Goal: Task Accomplishment & Management: Manage account settings

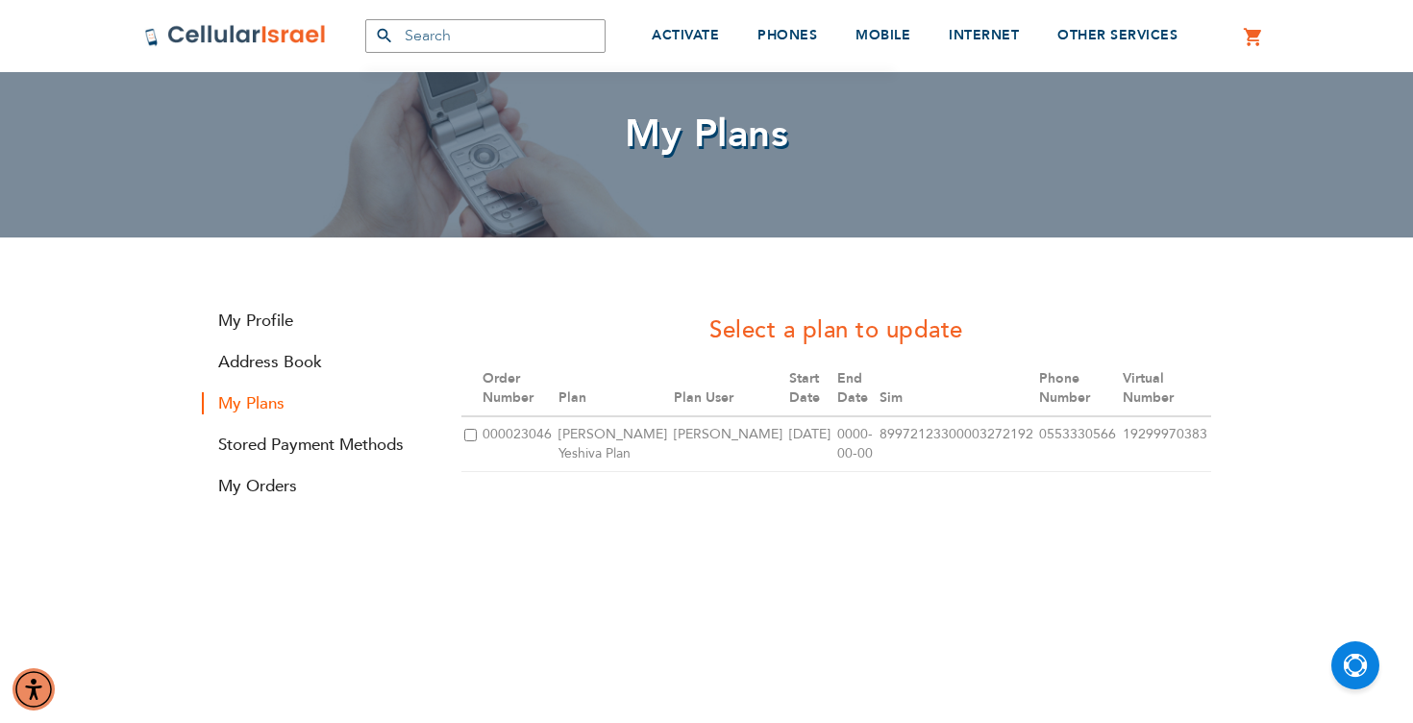
scroll to position [107, 0]
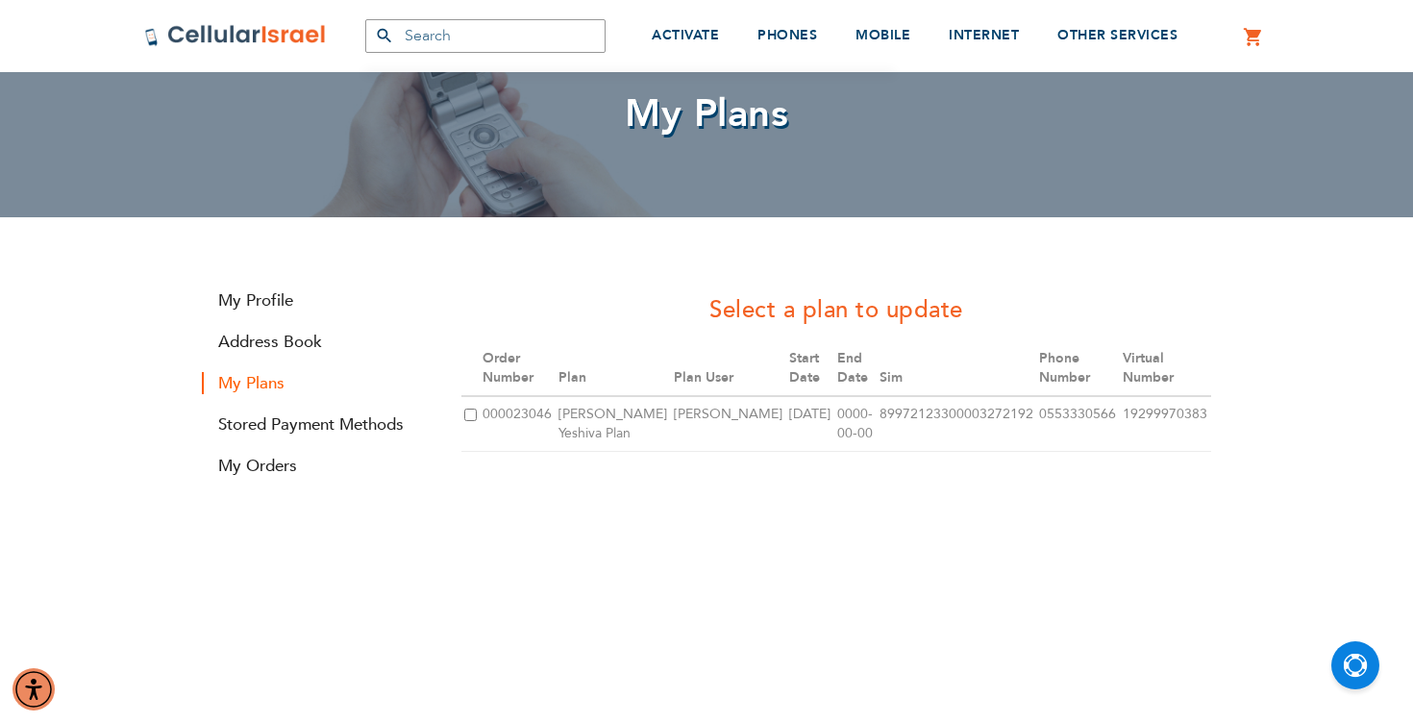
click at [877, 431] on td "0000-00-00" at bounding box center [855, 424] width 42 height 56
click at [877, 419] on td "0000-00-00" at bounding box center [855, 424] width 42 height 56
click at [268, 384] on strong "My Plans" at bounding box center [317, 383] width 231 height 22
click at [468, 409] on input "checkbox" at bounding box center [470, 415] width 12 height 12
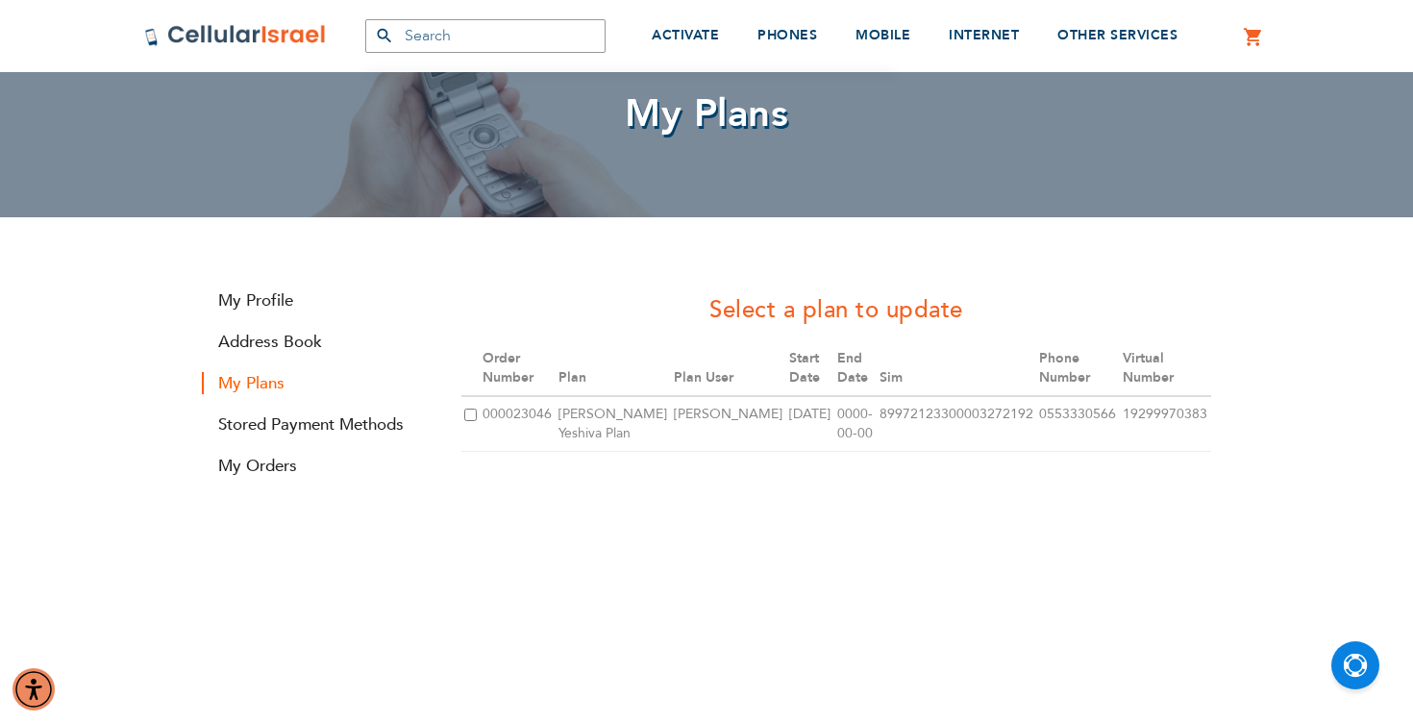
checkbox input "true"
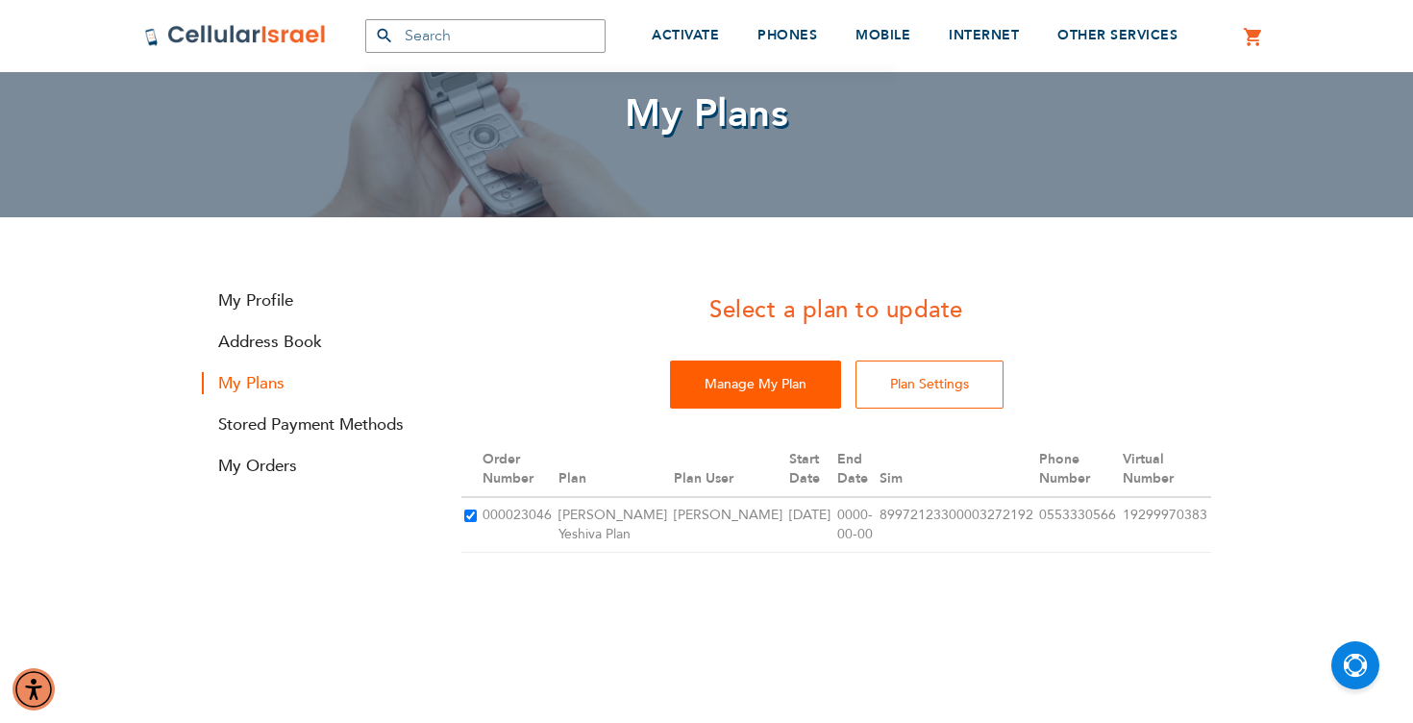
click at [789, 396] on input "Manage My Plan" at bounding box center [755, 384] width 171 height 48
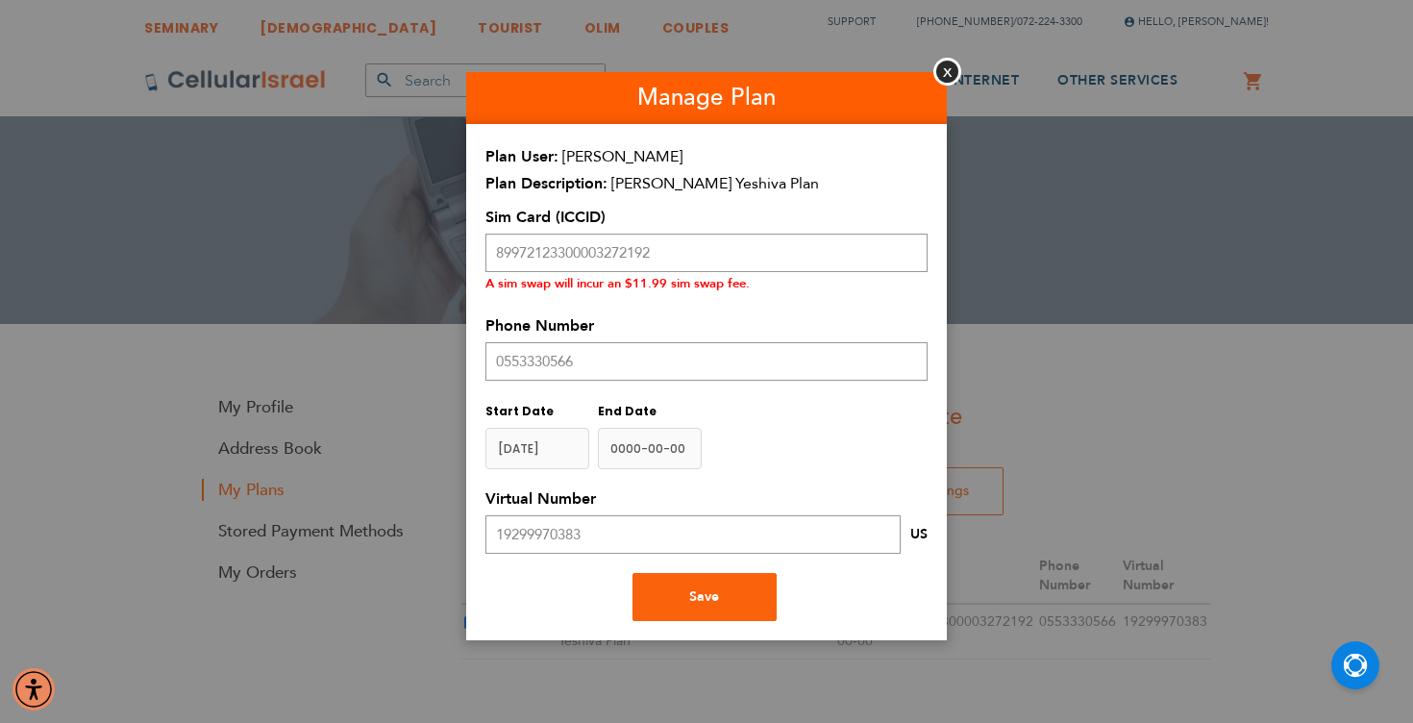
click at [932, 69] on aside "Manage Plan Close Plan User Eli Vlad Plan Description Bais Yisroel Yeshiva Plan…" at bounding box center [706, 361] width 1413 height 723
click at [846, 538] on input "19299970383" at bounding box center [692, 534] width 415 height 38
click at [819, 401] on div "Start Date End Date" at bounding box center [706, 434] width 442 height 69
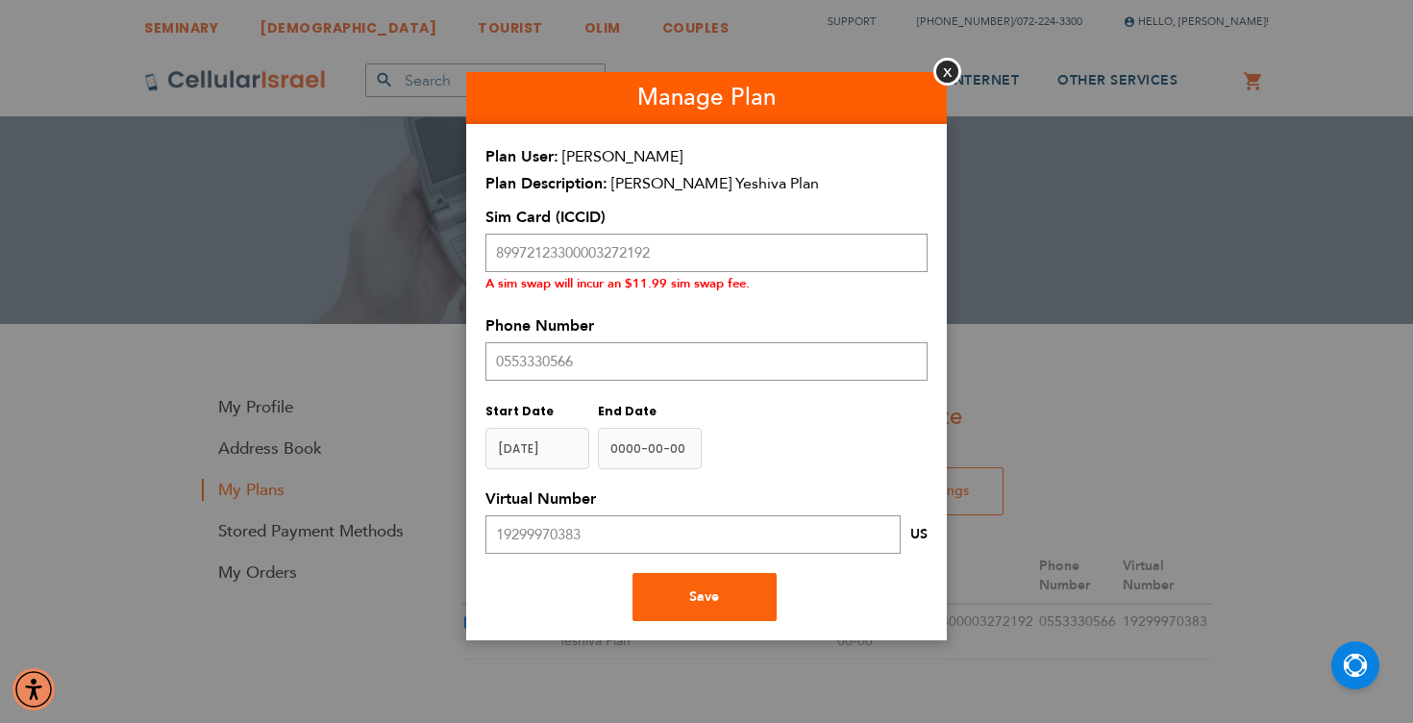
click at [673, 434] on input "name" at bounding box center [650, 448] width 104 height 41
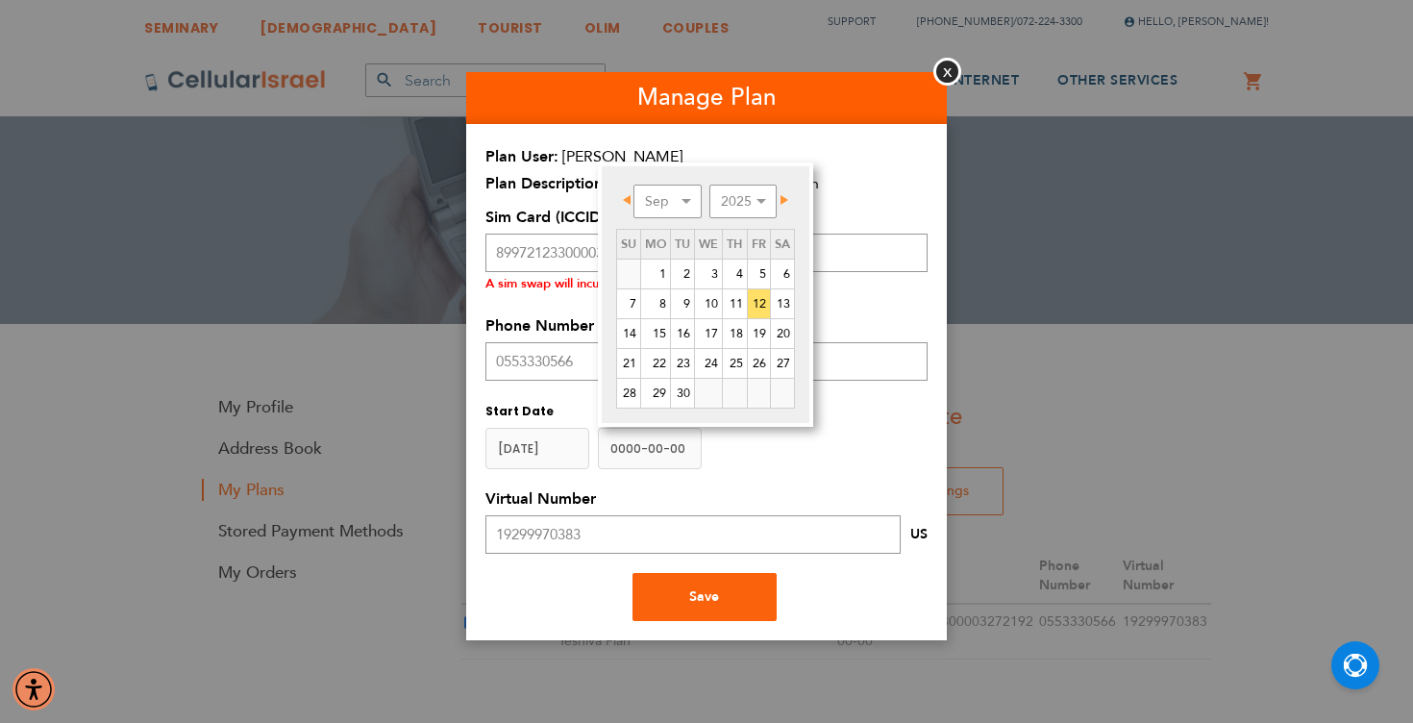
click at [786, 199] on span "Next" at bounding box center [785, 200] width 8 height 10
click at [952, 63] on button "Close" at bounding box center [947, 72] width 28 height 28
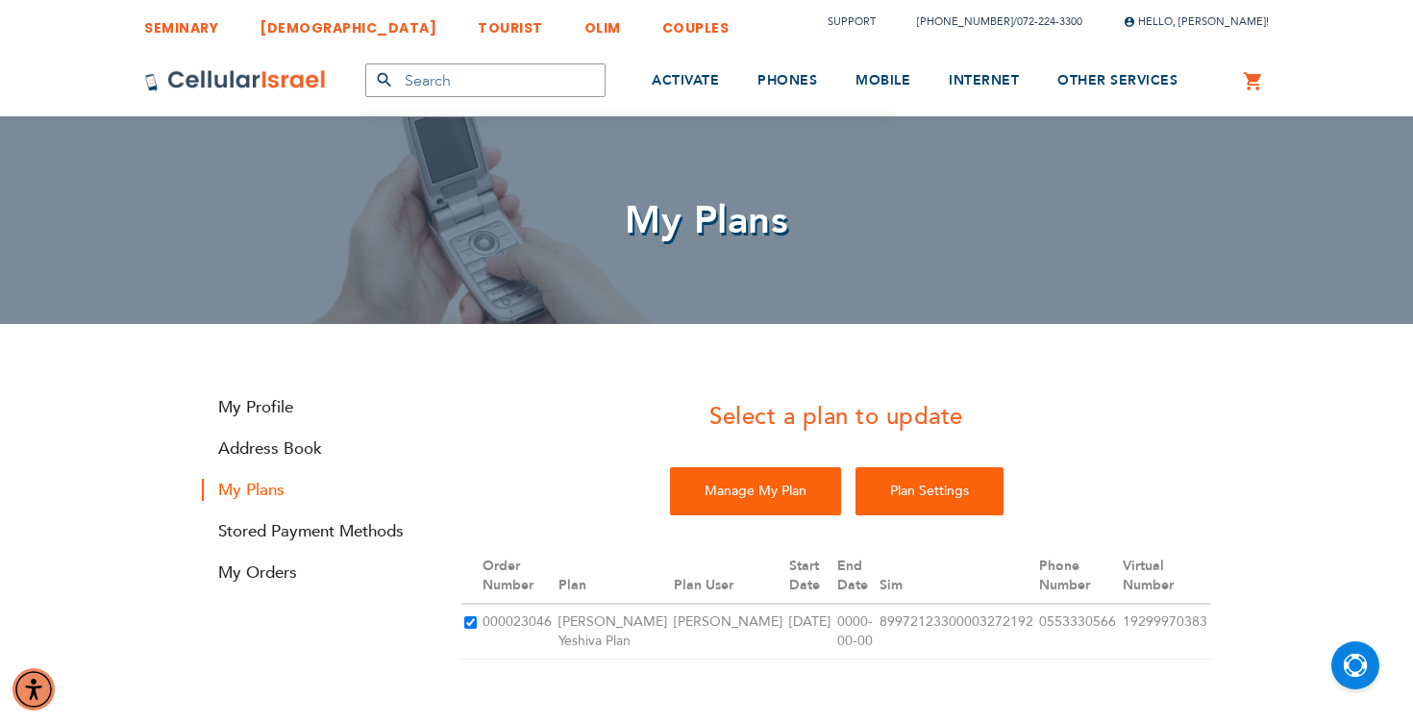
click at [907, 496] on input "Plan Settings" at bounding box center [930, 491] width 148 height 48
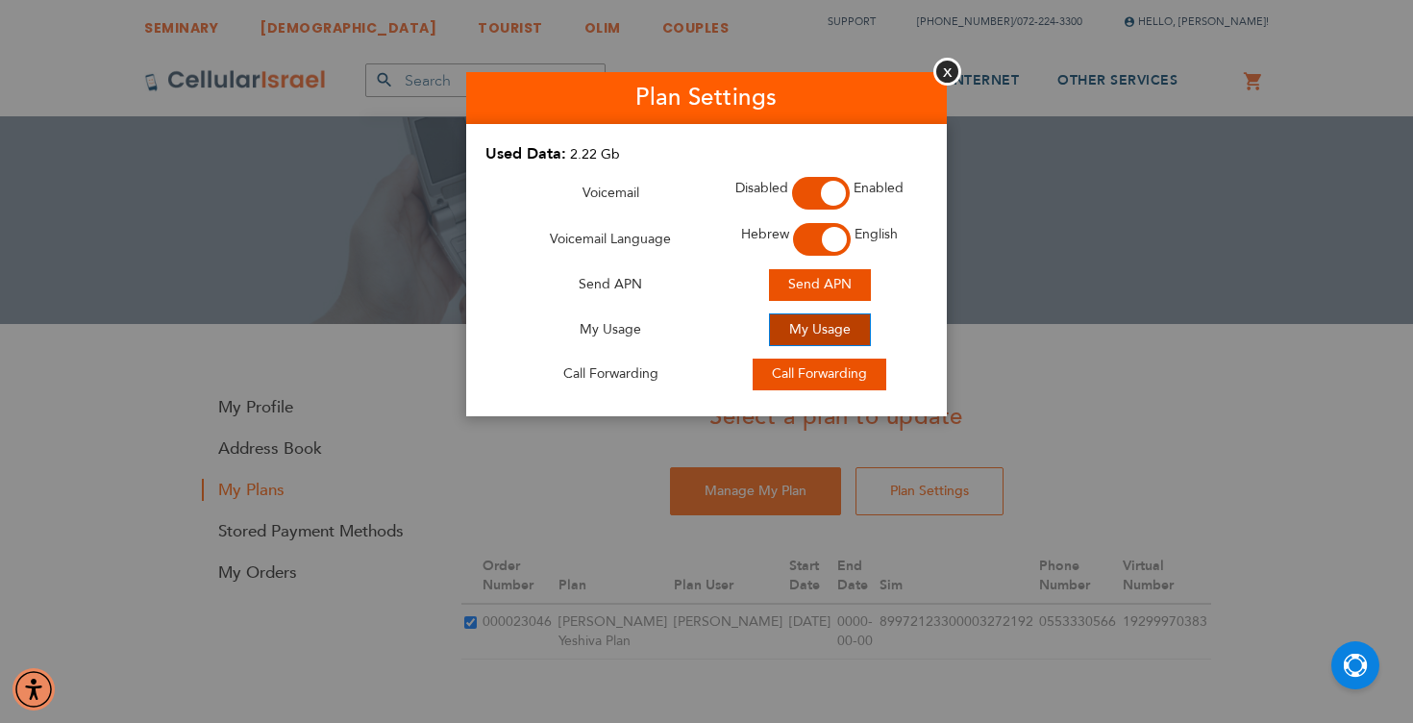
click at [803, 327] on span "My Usage" at bounding box center [820, 329] width 62 height 18
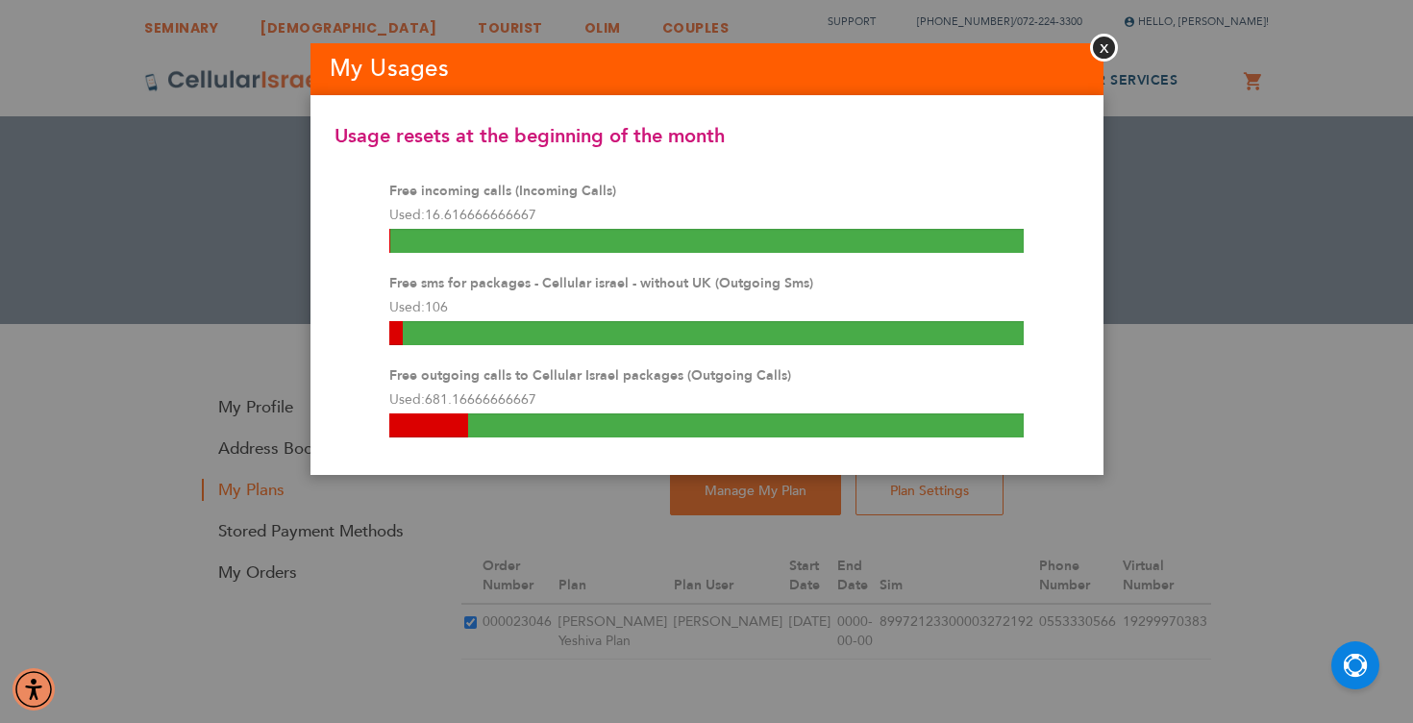
scroll to position [351, 0]
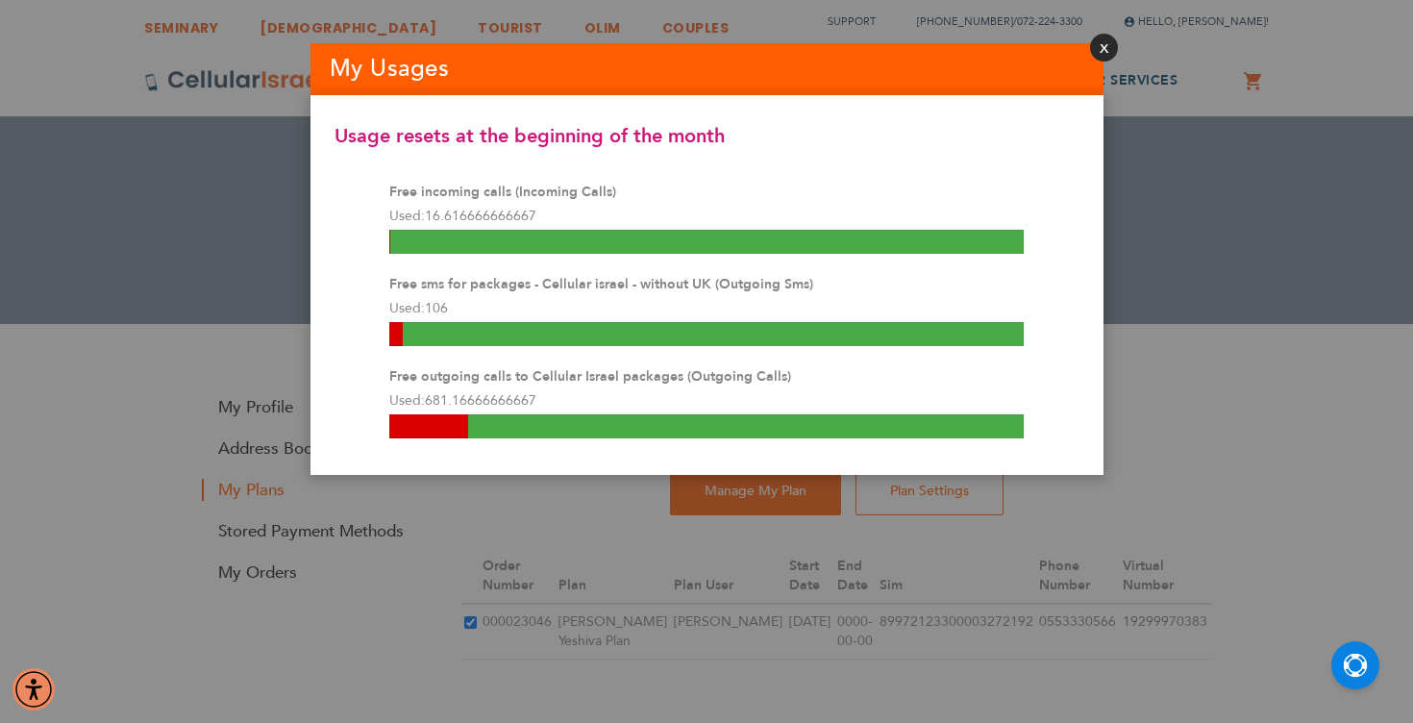
click at [1105, 45] on button "Close" at bounding box center [1104, 48] width 28 height 28
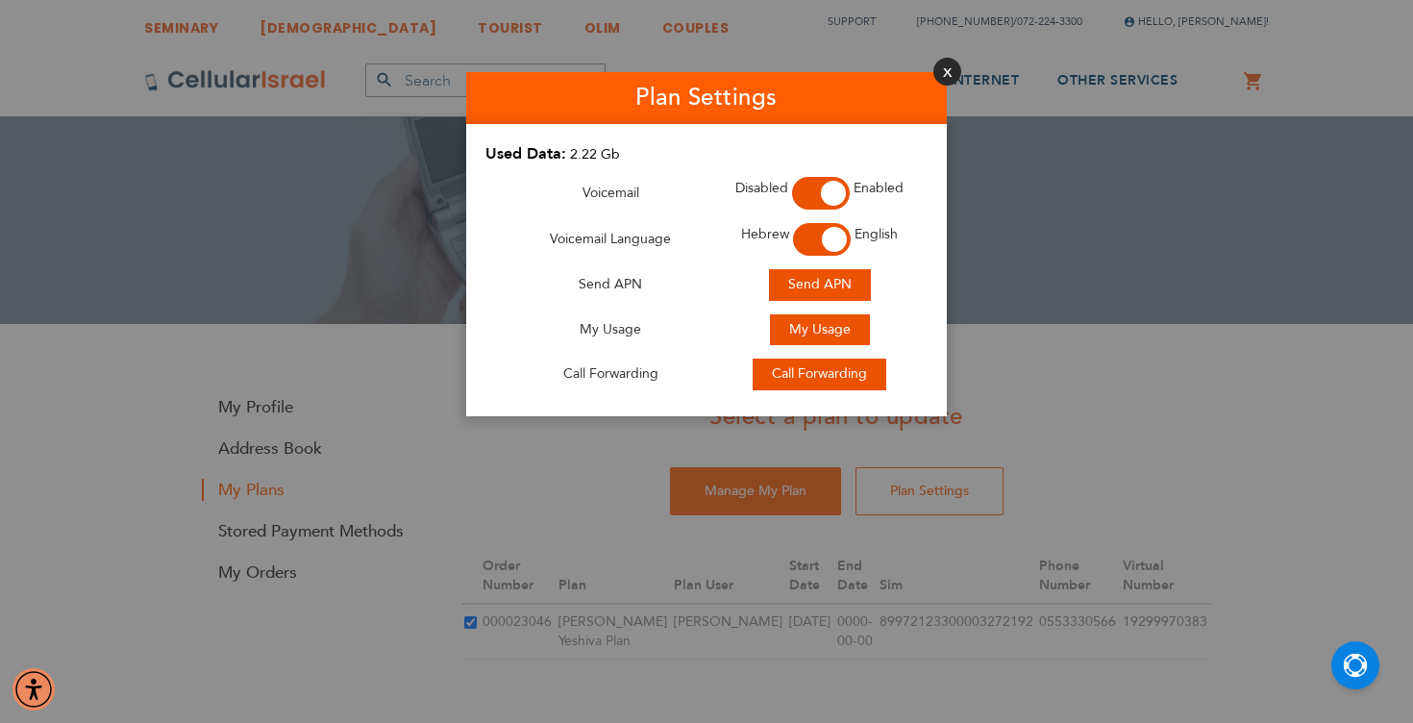
click at [938, 71] on button "Close" at bounding box center [947, 72] width 28 height 28
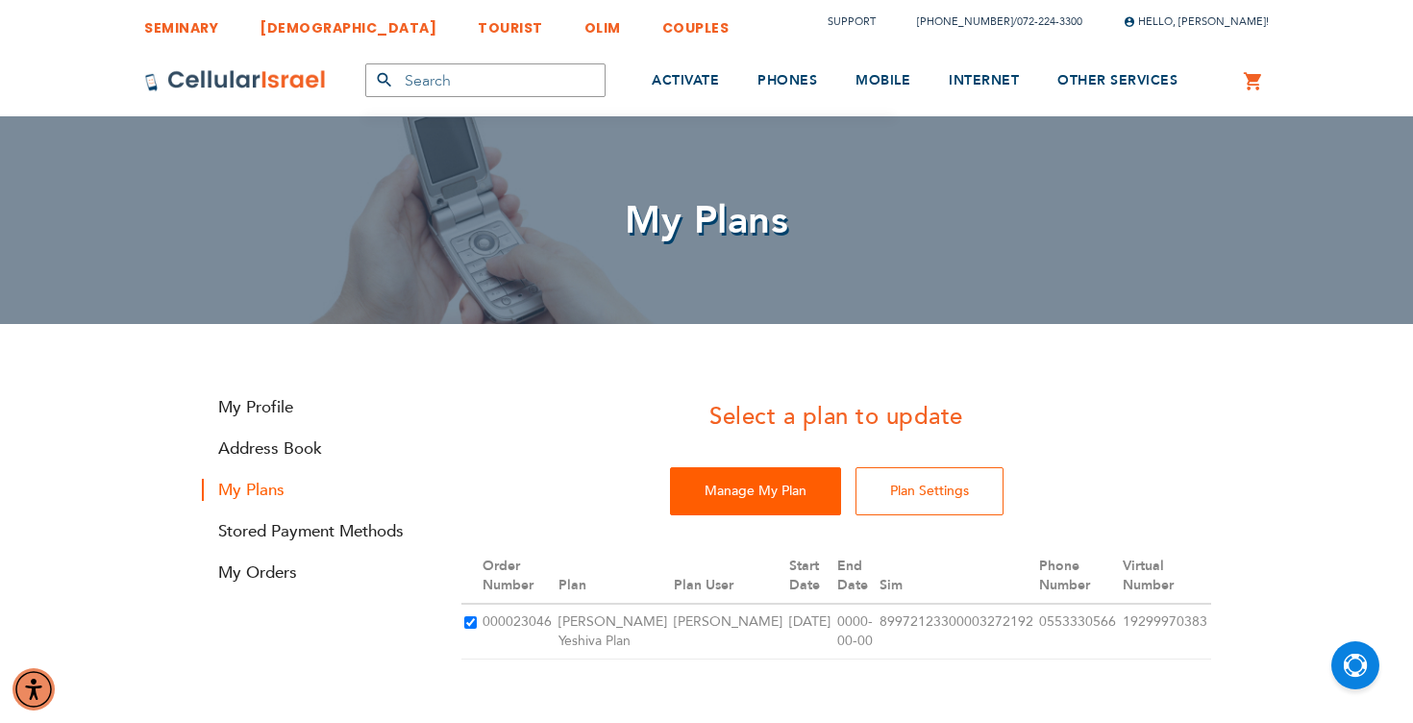
click at [793, 490] on input "Manage My Plan" at bounding box center [755, 491] width 171 height 48
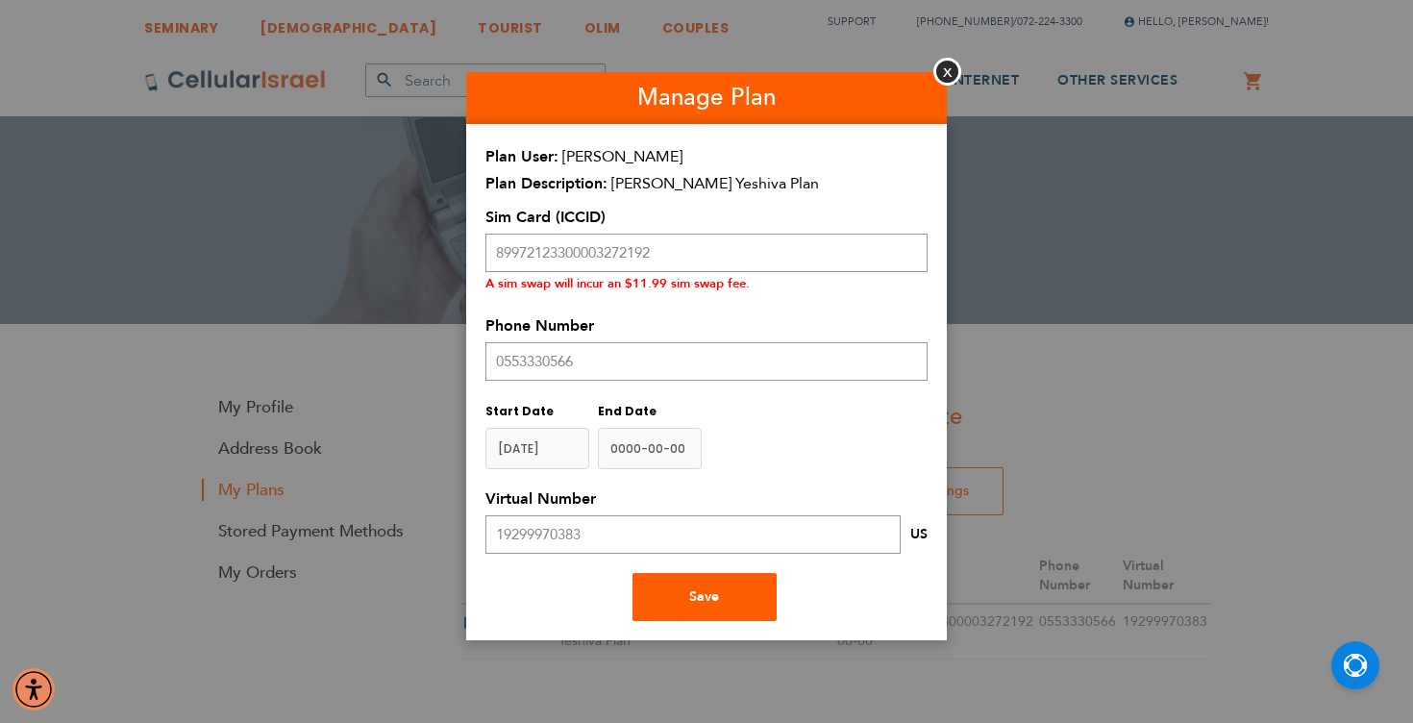
click at [708, 579] on button "Save" at bounding box center [705, 597] width 144 height 48
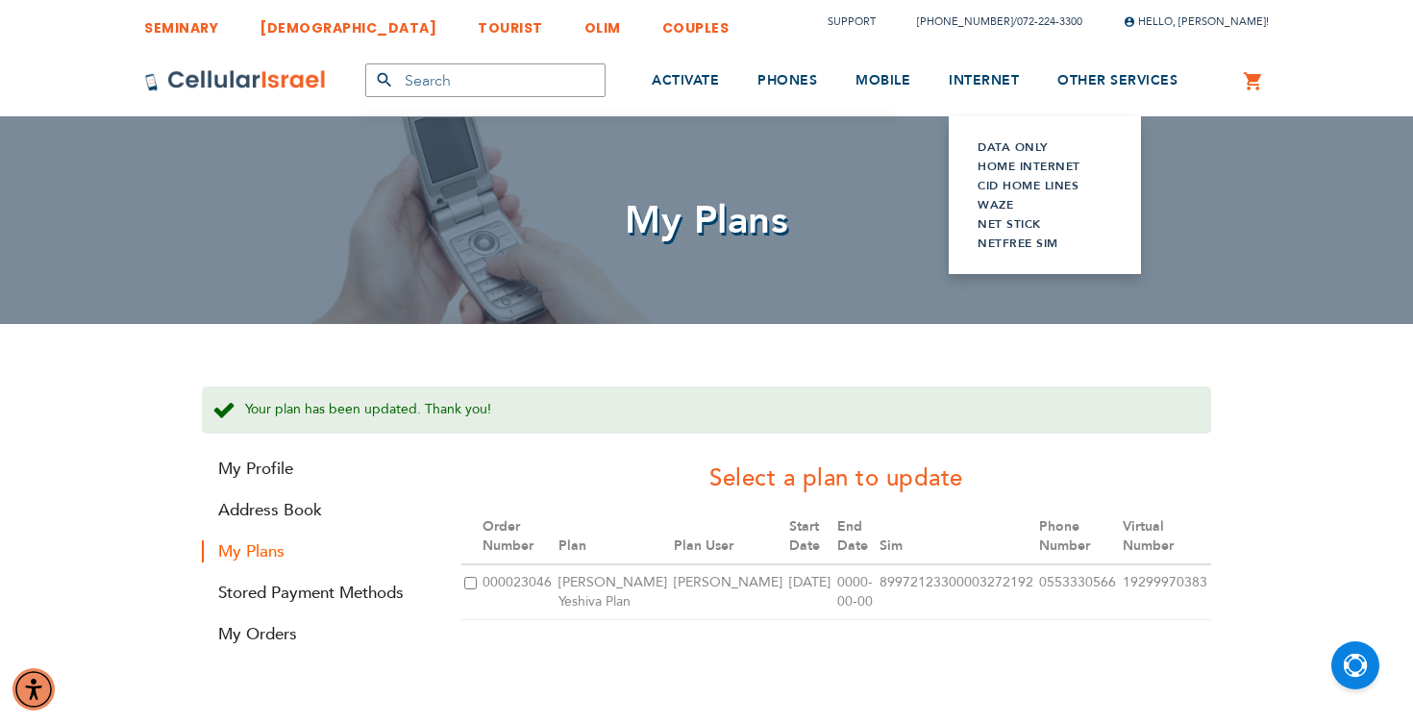
click at [995, 147] on link "Data Only" at bounding box center [1045, 146] width 135 height 19
